Goal: Transaction & Acquisition: Purchase product/service

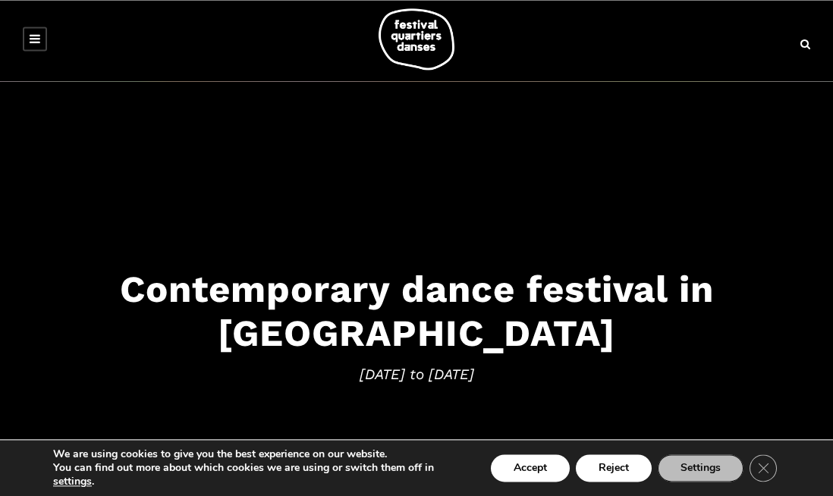
scroll to position [34, 0]
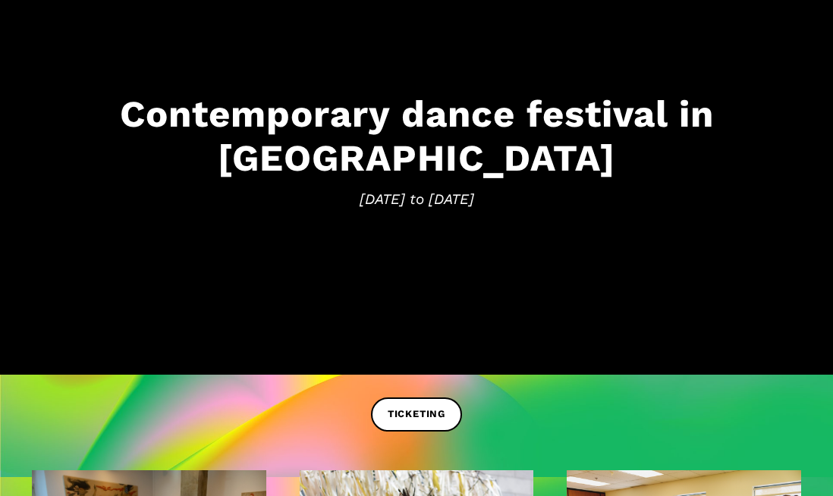
scroll to position [177, 0]
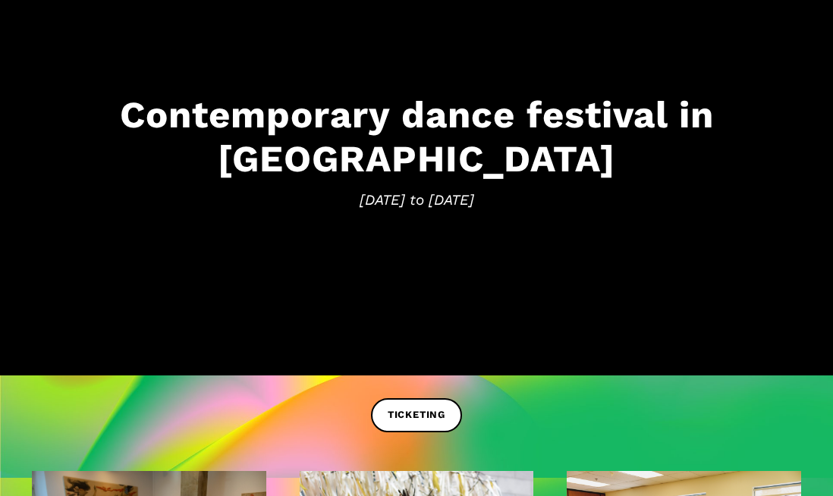
click at [428, 420] on span "TICKETING" at bounding box center [416, 415] width 58 height 16
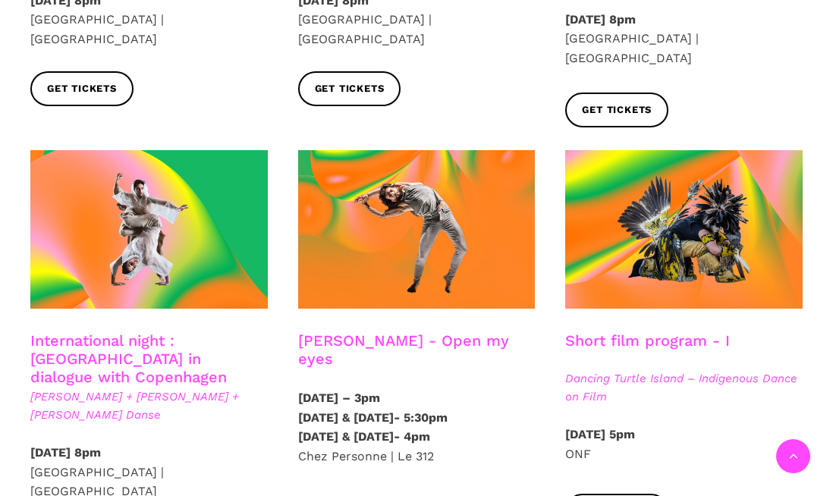
scroll to position [764, 0]
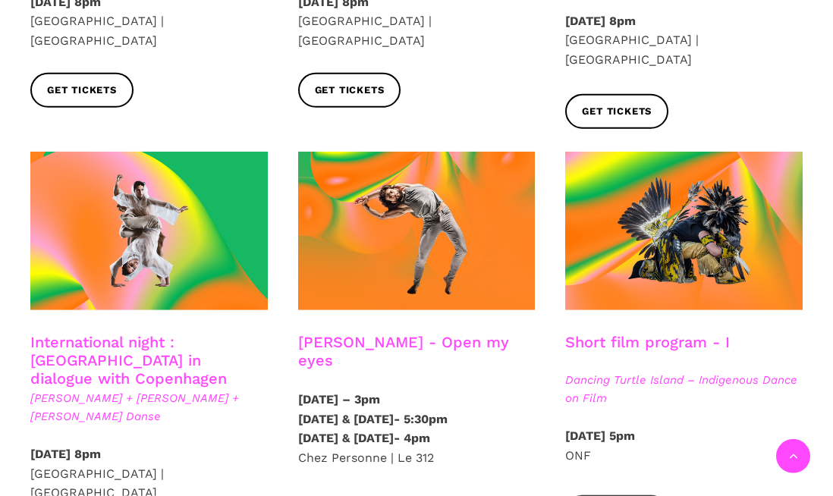
click at [194, 333] on link "International night : Montreal in dialogue with Copenhagen" at bounding box center [128, 360] width 196 height 55
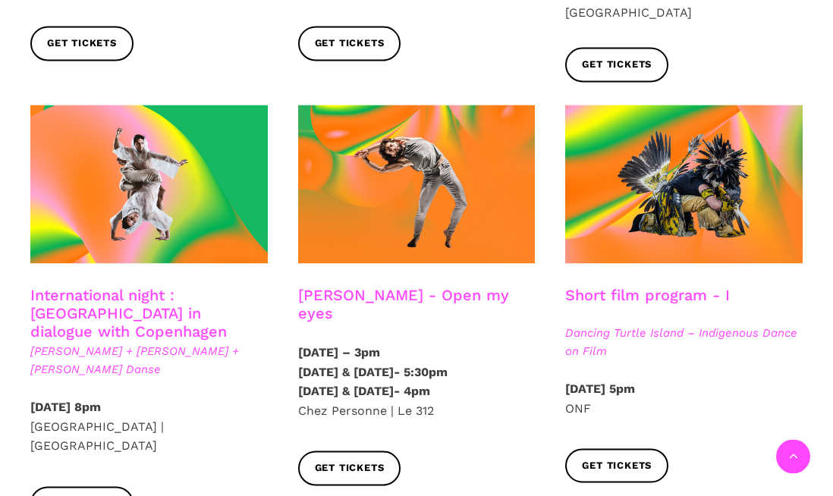
scroll to position [811, 0]
click at [620, 458] on span "Get tickets" at bounding box center [617, 466] width 70 height 16
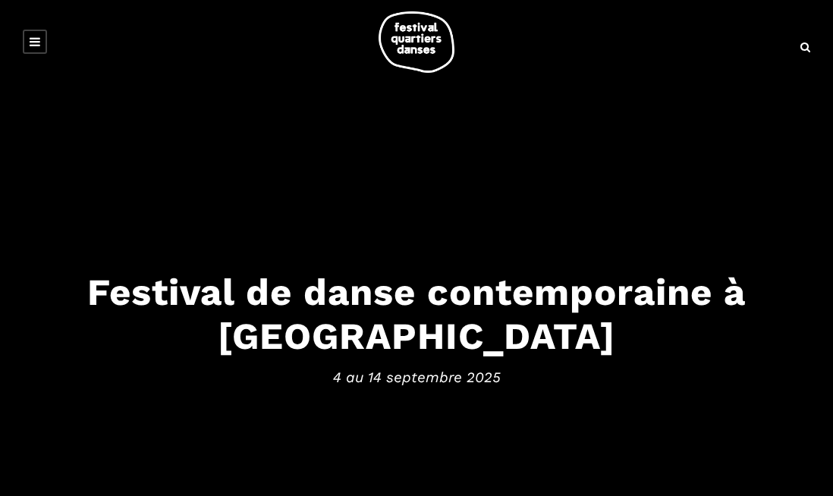
click at [45, 45] on link at bounding box center [35, 42] width 24 height 24
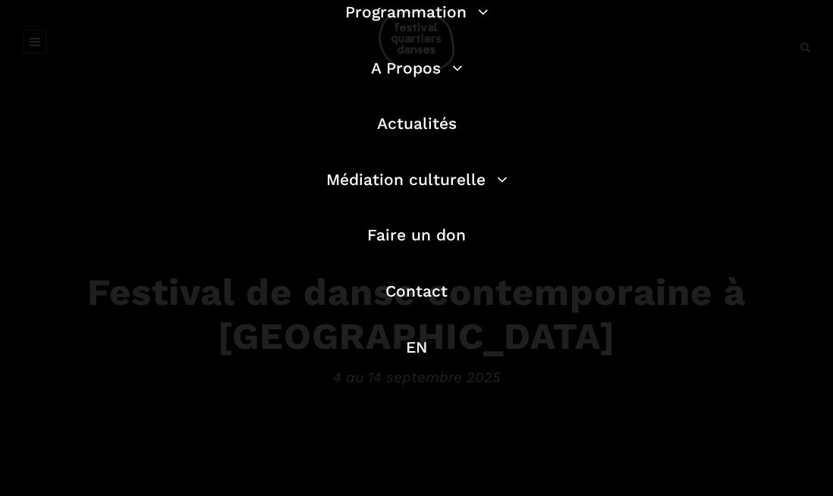
scroll to position [136, 0]
click at [417, 355] on link "EN" at bounding box center [416, 347] width 21 height 19
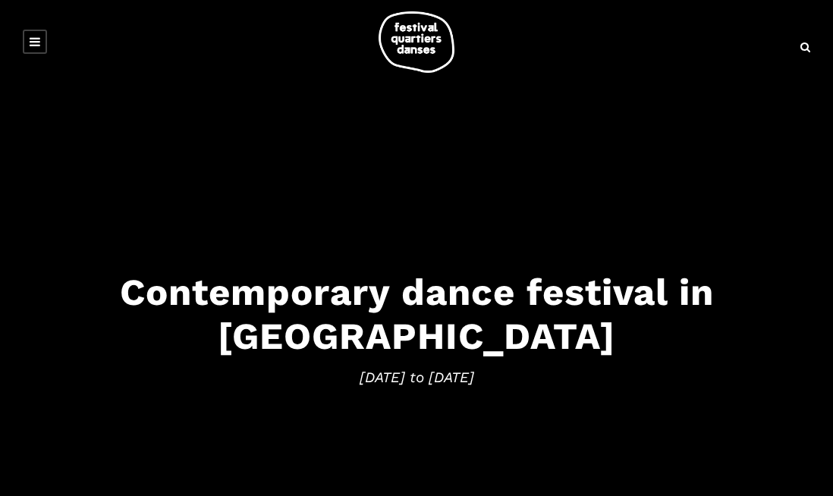
click at [42, 42] on link at bounding box center [35, 42] width 24 height 24
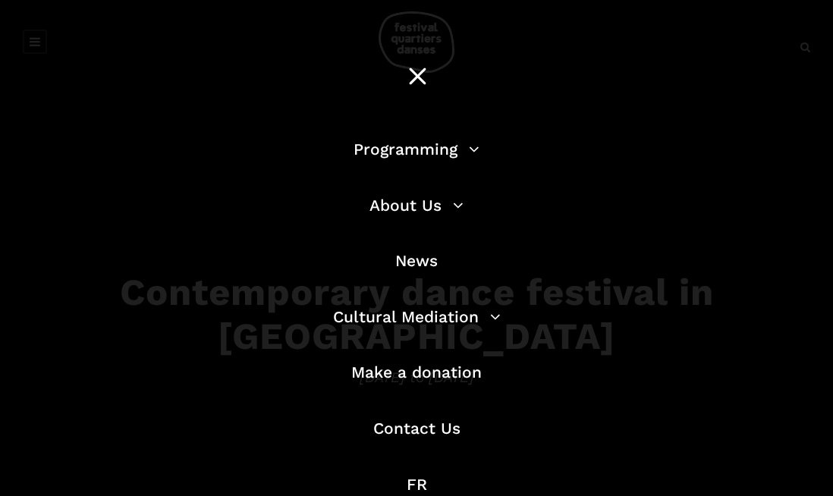
click at [457, 155] on link "Programming" at bounding box center [416, 149] width 126 height 19
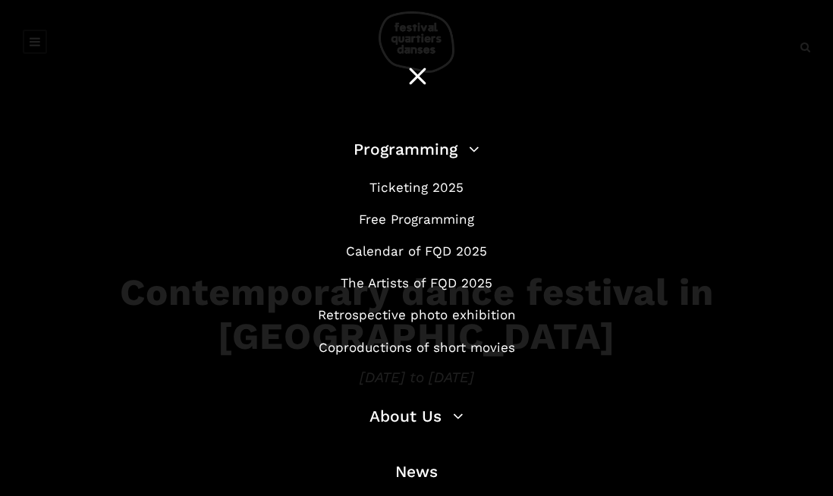
click at [468, 225] on link "Free Programming" at bounding box center [416, 219] width 115 height 15
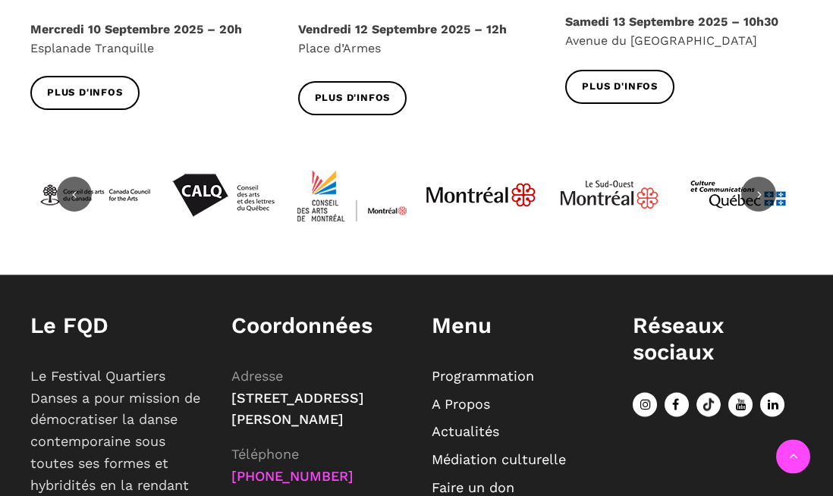
scroll to position [1985, 0]
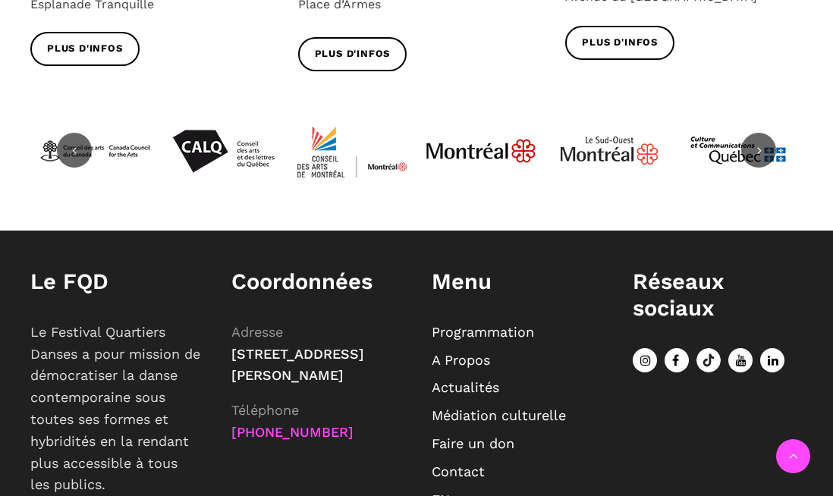
click at [448, 491] on link "EN" at bounding box center [440, 499] width 18 height 16
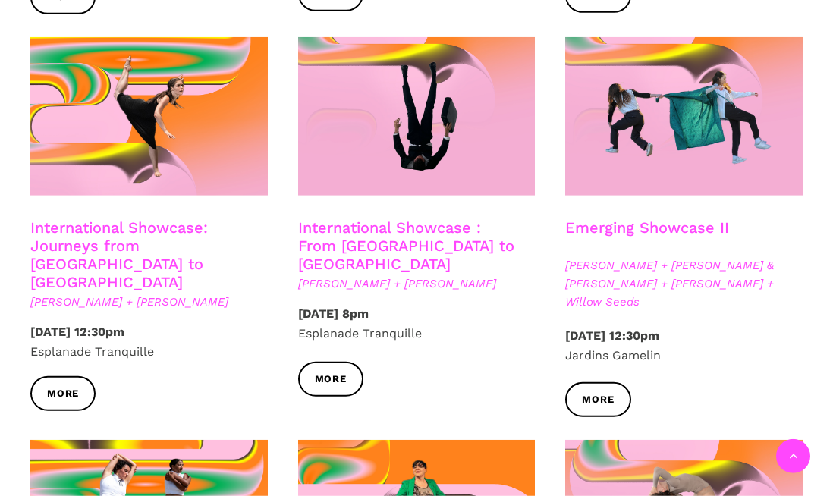
scroll to position [1206, 0]
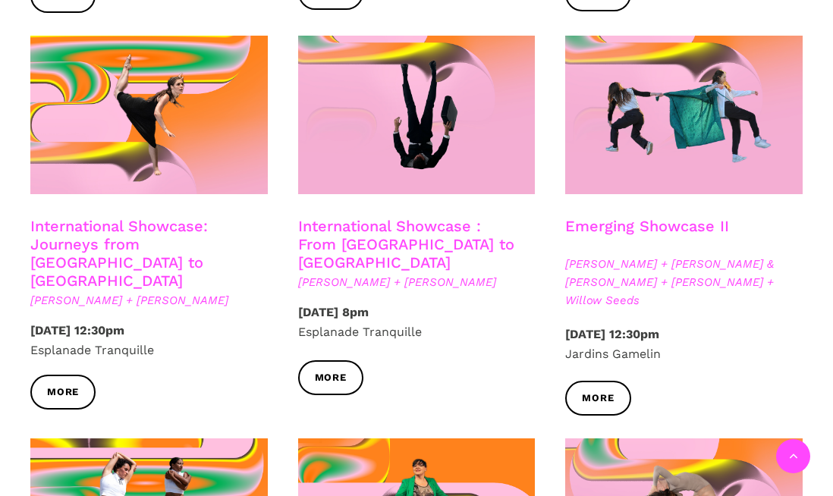
click at [73, 375] on link "More" at bounding box center [62, 392] width 65 height 34
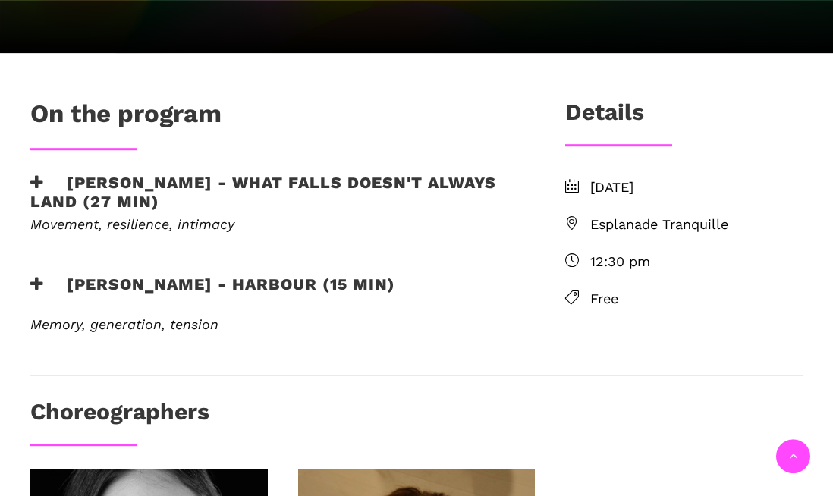
scroll to position [382, 0]
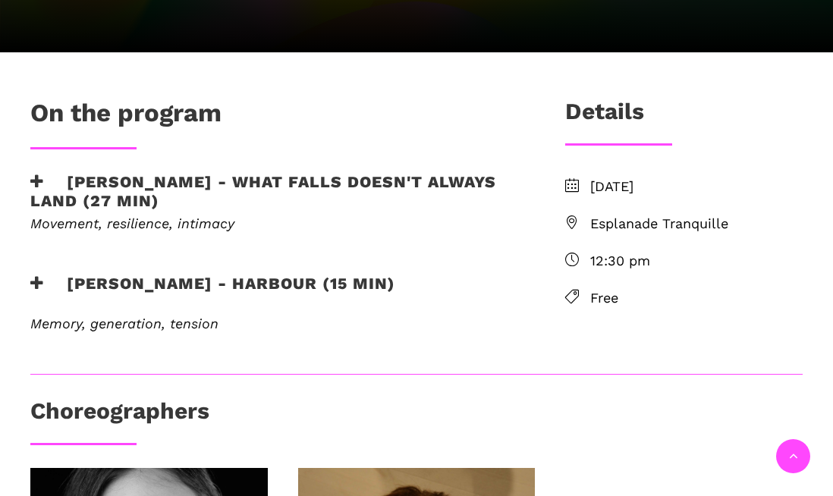
click at [720, 224] on span "Esplanade Tranquille" at bounding box center [696, 224] width 212 height 22
copy span "Esplanade Tranquille"
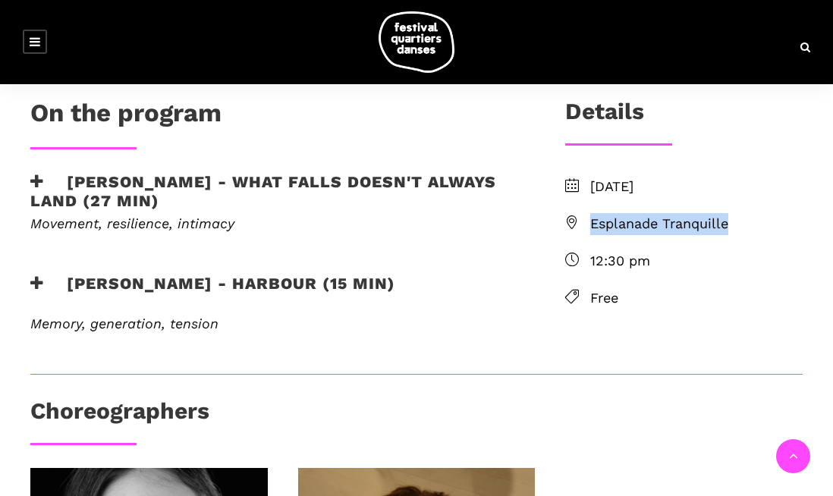
scroll to position [442, 0]
